Goal: Information Seeking & Learning: Learn about a topic

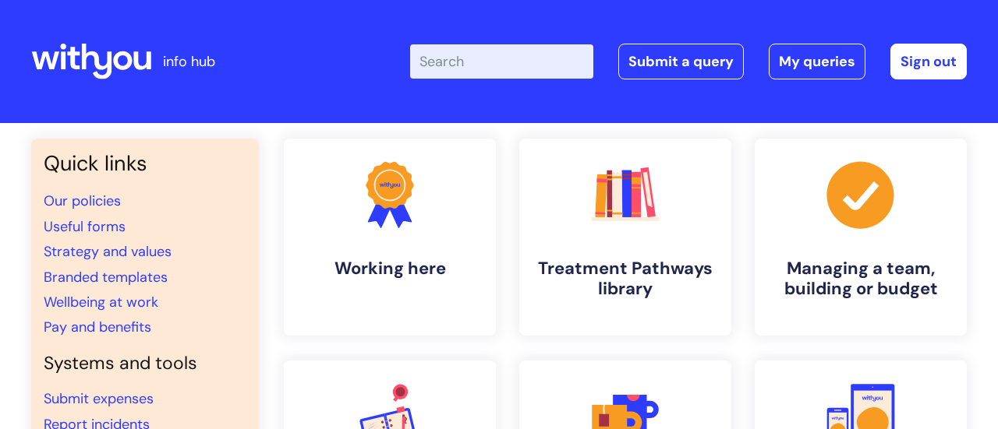
click at [489, 72] on input "Enter your search term here..." at bounding box center [501, 61] width 183 height 34
type input "5 aspects"
click button "Search" at bounding box center [0, 0] width 0 height 0
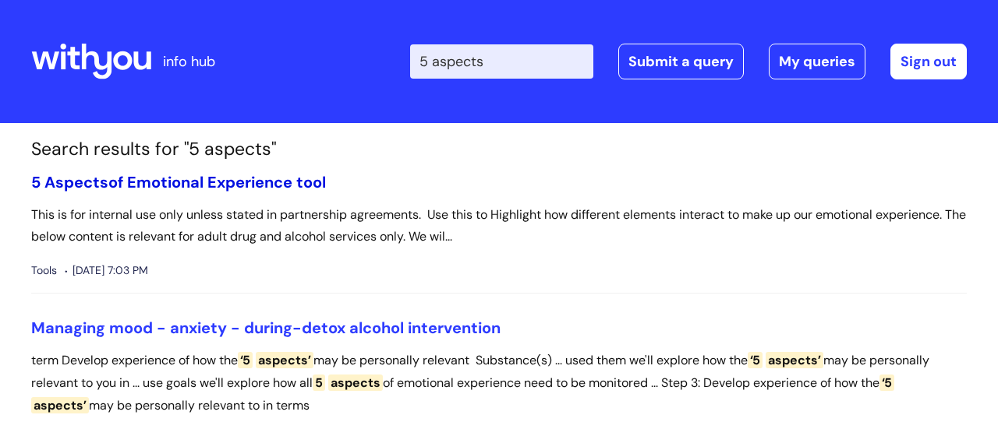
click at [261, 182] on link "5 Aspects of Emotional Experience tool" at bounding box center [178, 182] width 295 height 20
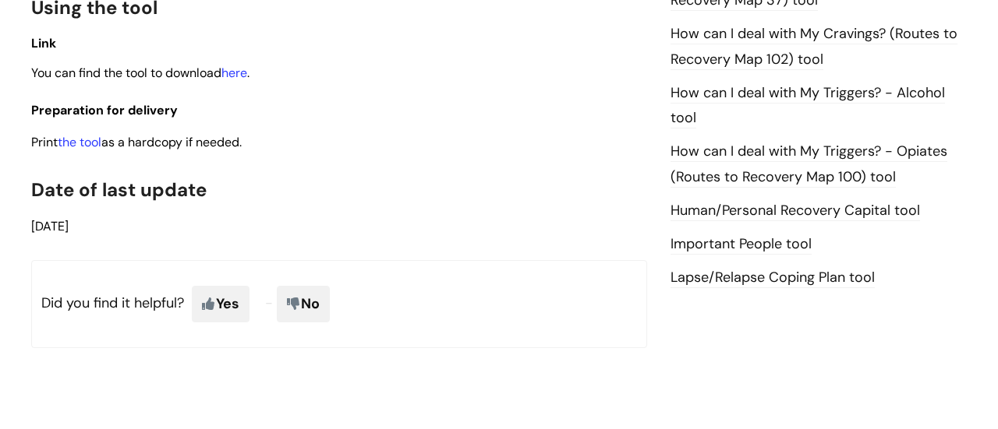
scroll to position [1132, 0]
click at [232, 76] on link "here" at bounding box center [234, 72] width 26 height 16
